Goal: Transaction & Acquisition: Purchase product/service

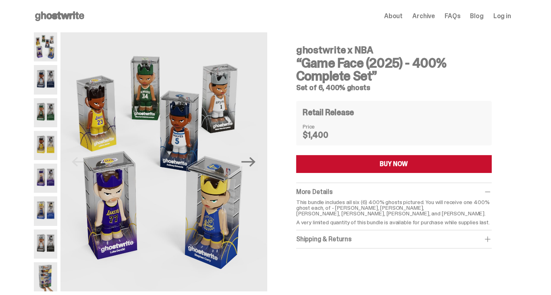
click at [43, 75] on img at bounding box center [45, 79] width 23 height 29
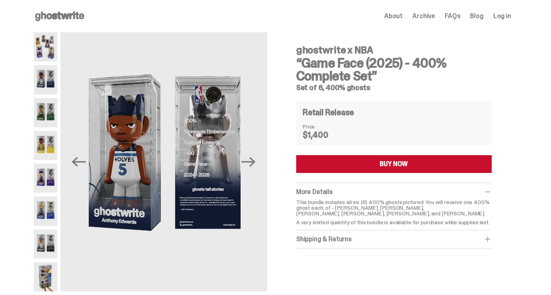
click at [49, 112] on img at bounding box center [45, 112] width 23 height 29
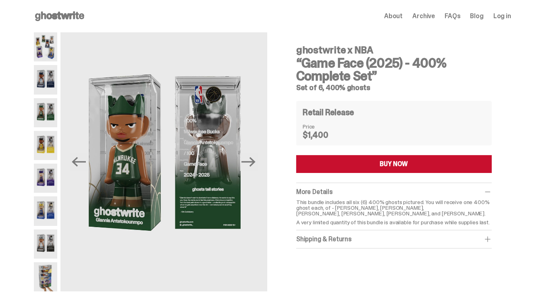
click at [46, 136] on img at bounding box center [45, 145] width 23 height 29
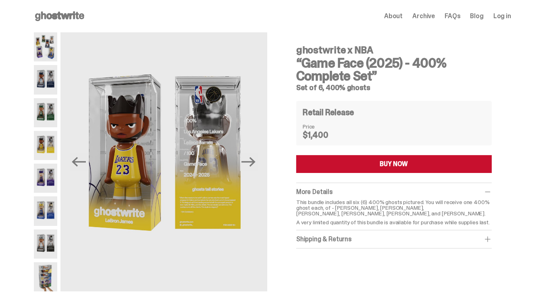
click at [46, 178] on img at bounding box center [45, 177] width 23 height 29
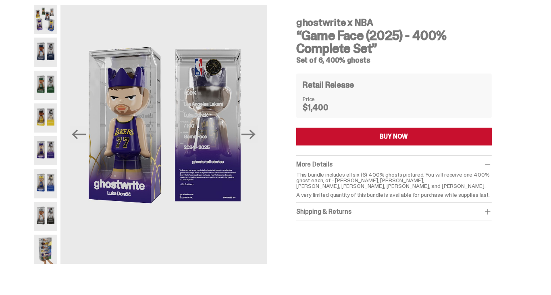
scroll to position [40, 0]
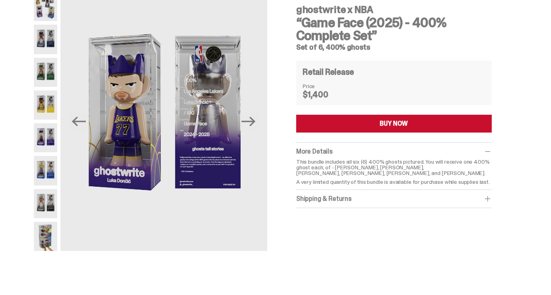
click at [47, 164] on img at bounding box center [45, 170] width 23 height 29
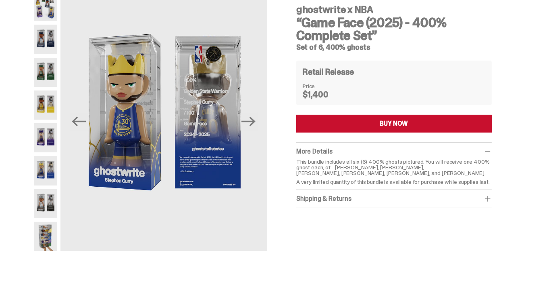
click at [47, 194] on img at bounding box center [45, 203] width 23 height 29
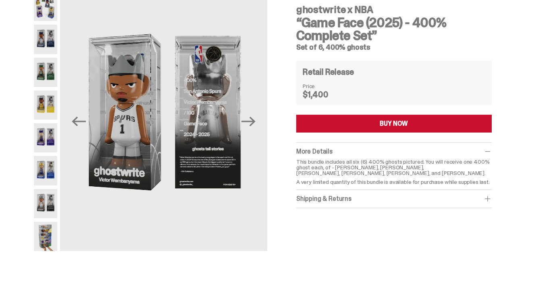
click at [49, 238] on img at bounding box center [45, 235] width 23 height 29
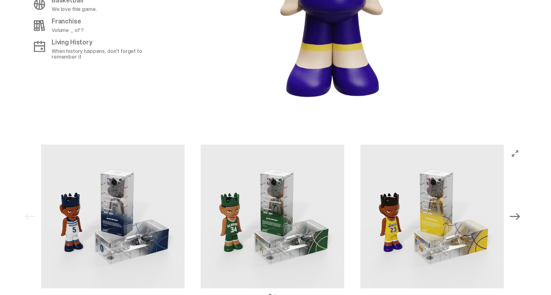
scroll to position [888, 0]
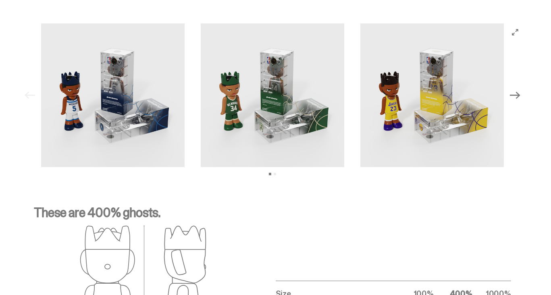
click at [387, 101] on img at bounding box center [433, 95] width 144 height 144
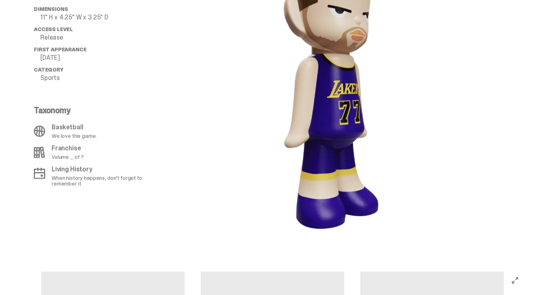
scroll to position [686, 0]
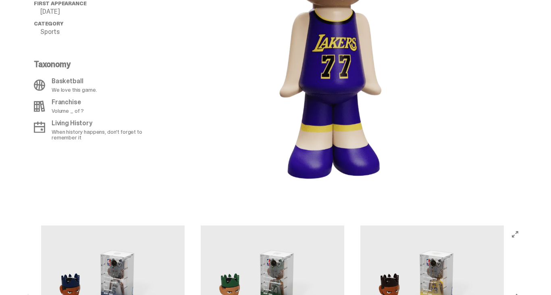
click at [441, 246] on img at bounding box center [433, 297] width 144 height 144
click at [440, 247] on img at bounding box center [433, 297] width 144 height 144
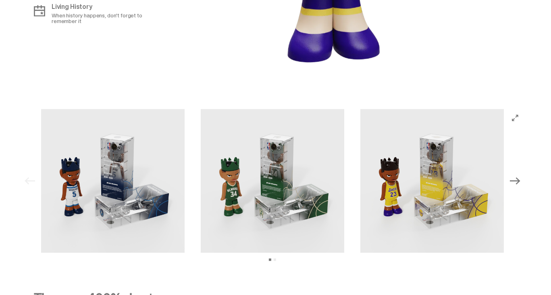
scroll to position [807, 0]
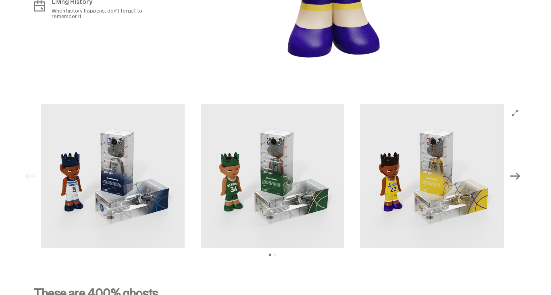
click at [468, 186] on img at bounding box center [433, 176] width 144 height 144
click at [521, 178] on icon "Next" at bounding box center [515, 176] width 10 height 10
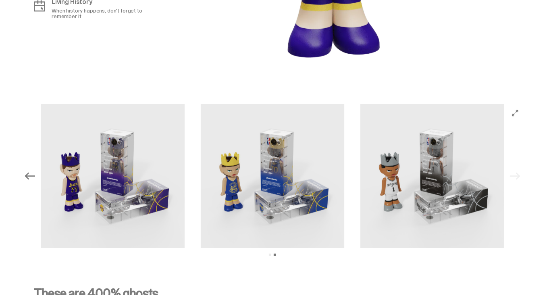
click at [291, 160] on img at bounding box center [273, 176] width 144 height 144
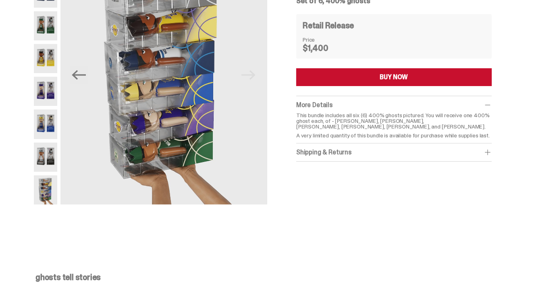
scroll to position [0, 0]
